Goal: Ask a question

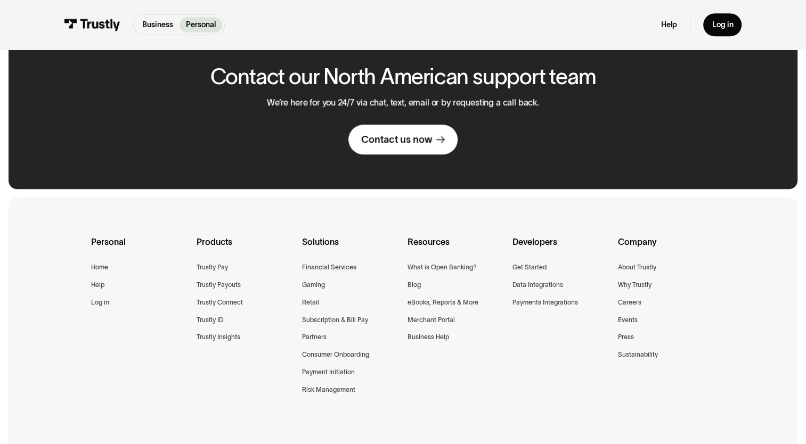
scroll to position [746, 0]
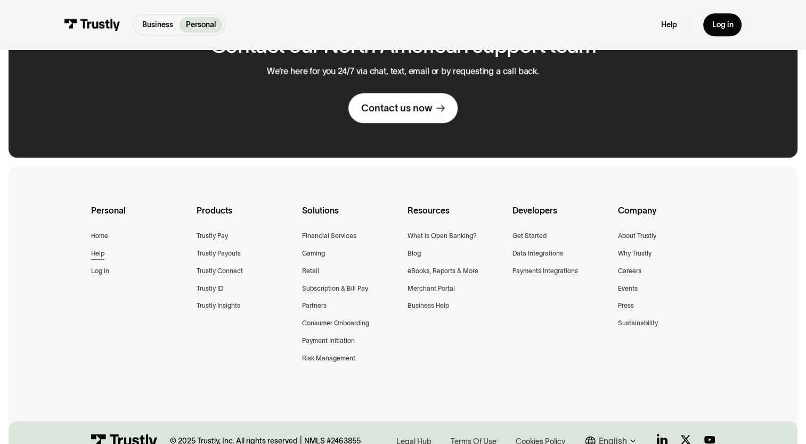
click at [95, 254] on div "Help" at bounding box center [97, 253] width 13 height 11
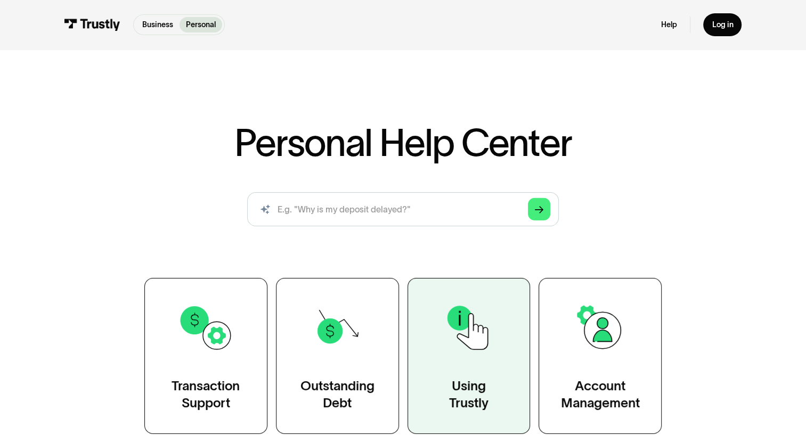
click at [467, 353] on img at bounding box center [469, 328] width 56 height 56
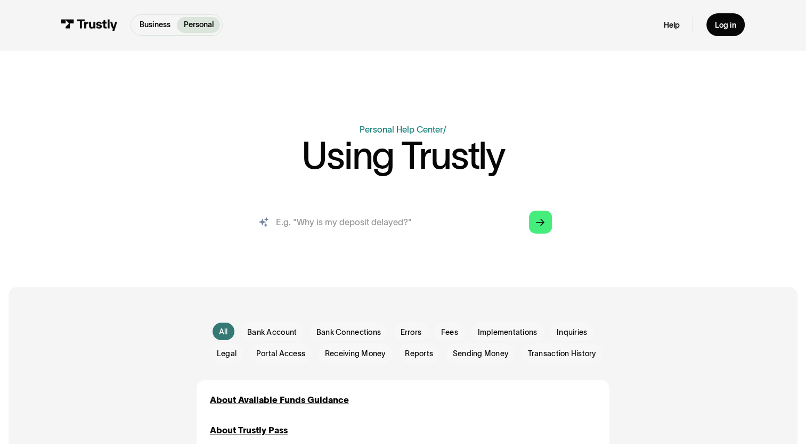
click at [296, 225] on input "search" at bounding box center [403, 222] width 315 height 35
type input "does Trustly support crypto"
click at [539, 222] on icon "Arrow Right" at bounding box center [540, 222] width 9 height 9
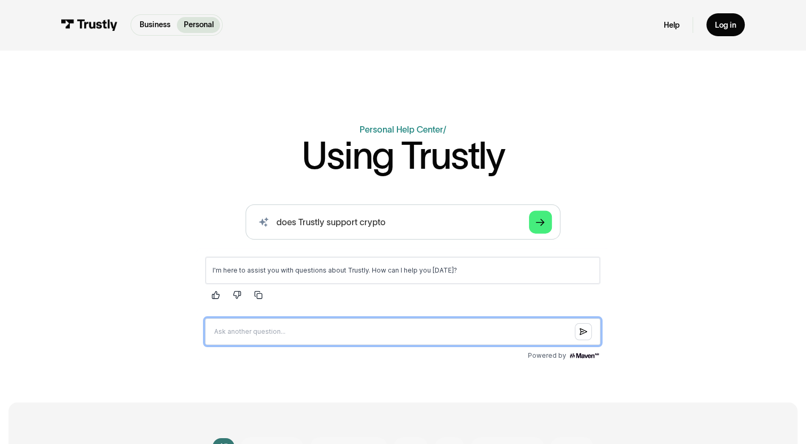
click at [224, 332] on input "Question box" at bounding box center [402, 331] width 395 height 27
type input "Can i buy crypto with trustly?"
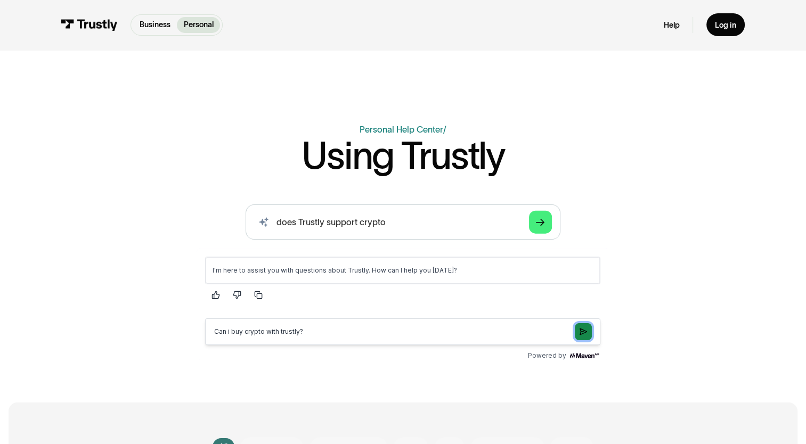
click at [586, 333] on icon "Submit question" at bounding box center [583, 331] width 7 height 9
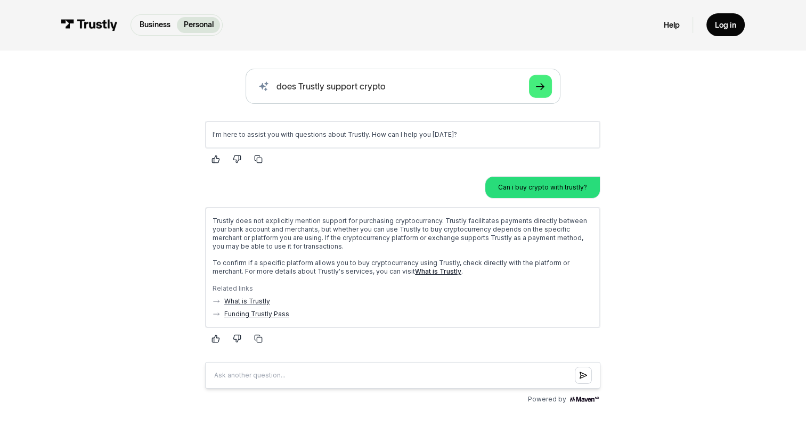
scroll to position [160, 0]
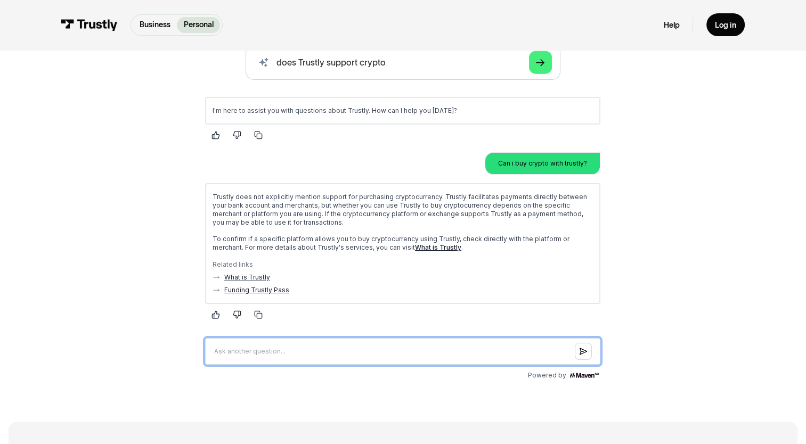
click at [218, 350] on input "Question box" at bounding box center [402, 351] width 395 height 27
type input "i have transfered money through coinflip. do i have a account?"
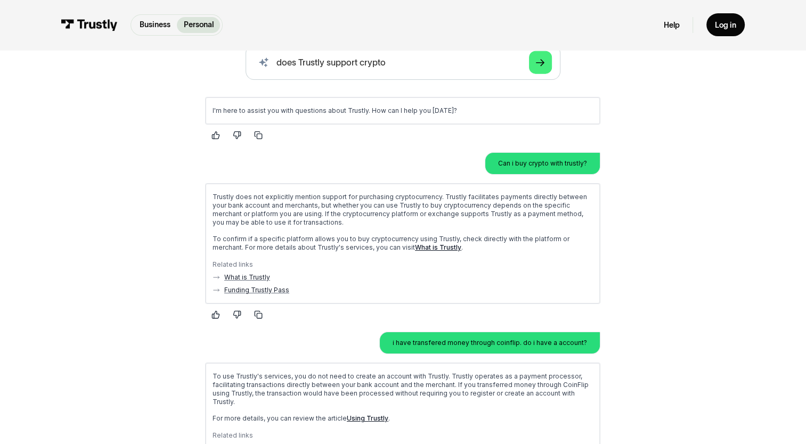
scroll to position [0, 0]
click at [363, 415] on link "Using Trustly" at bounding box center [368, 418] width 42 height 8
